Goal: Navigation & Orientation: Find specific page/section

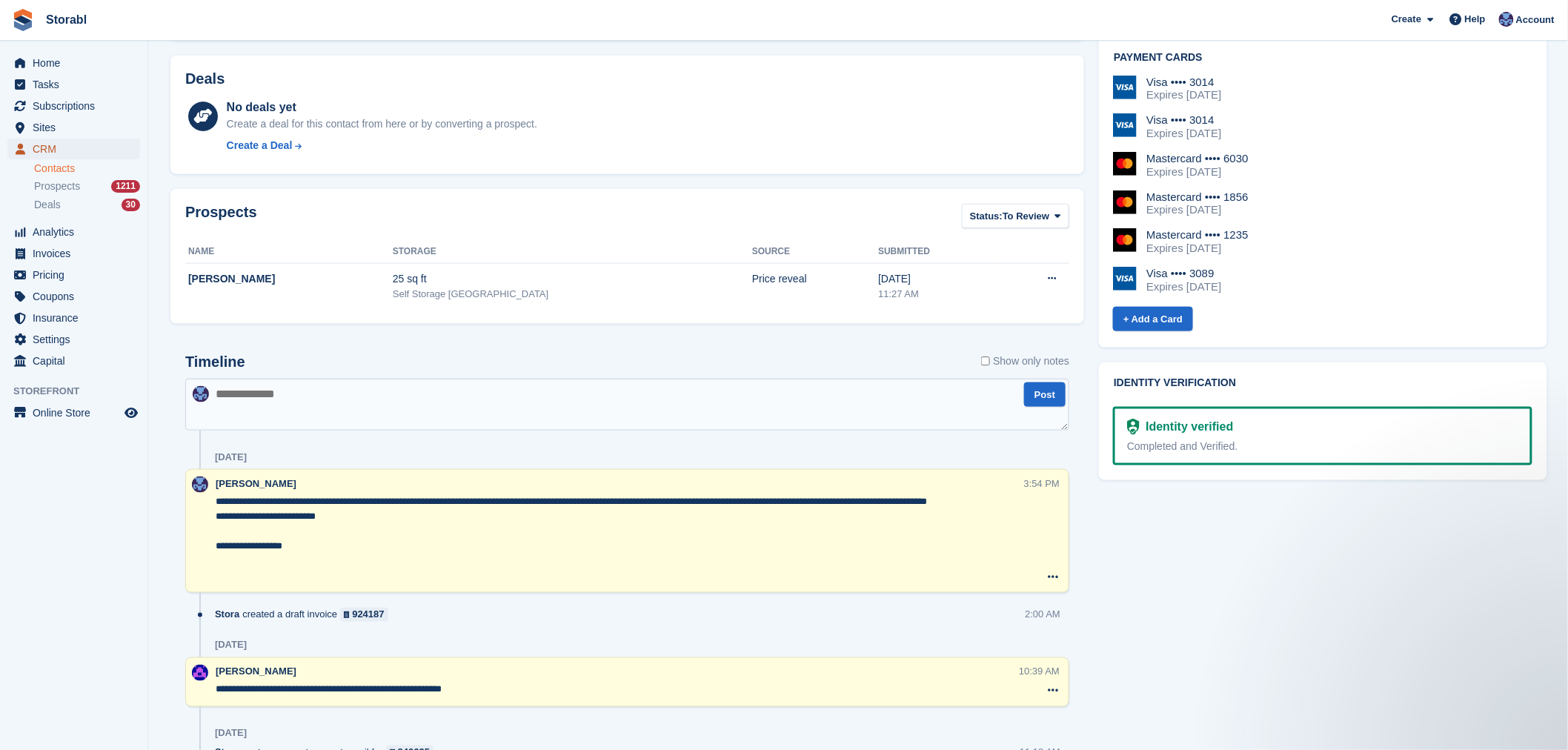
click at [75, 143] on span "CRM" at bounding box center [77, 148] width 89 height 21
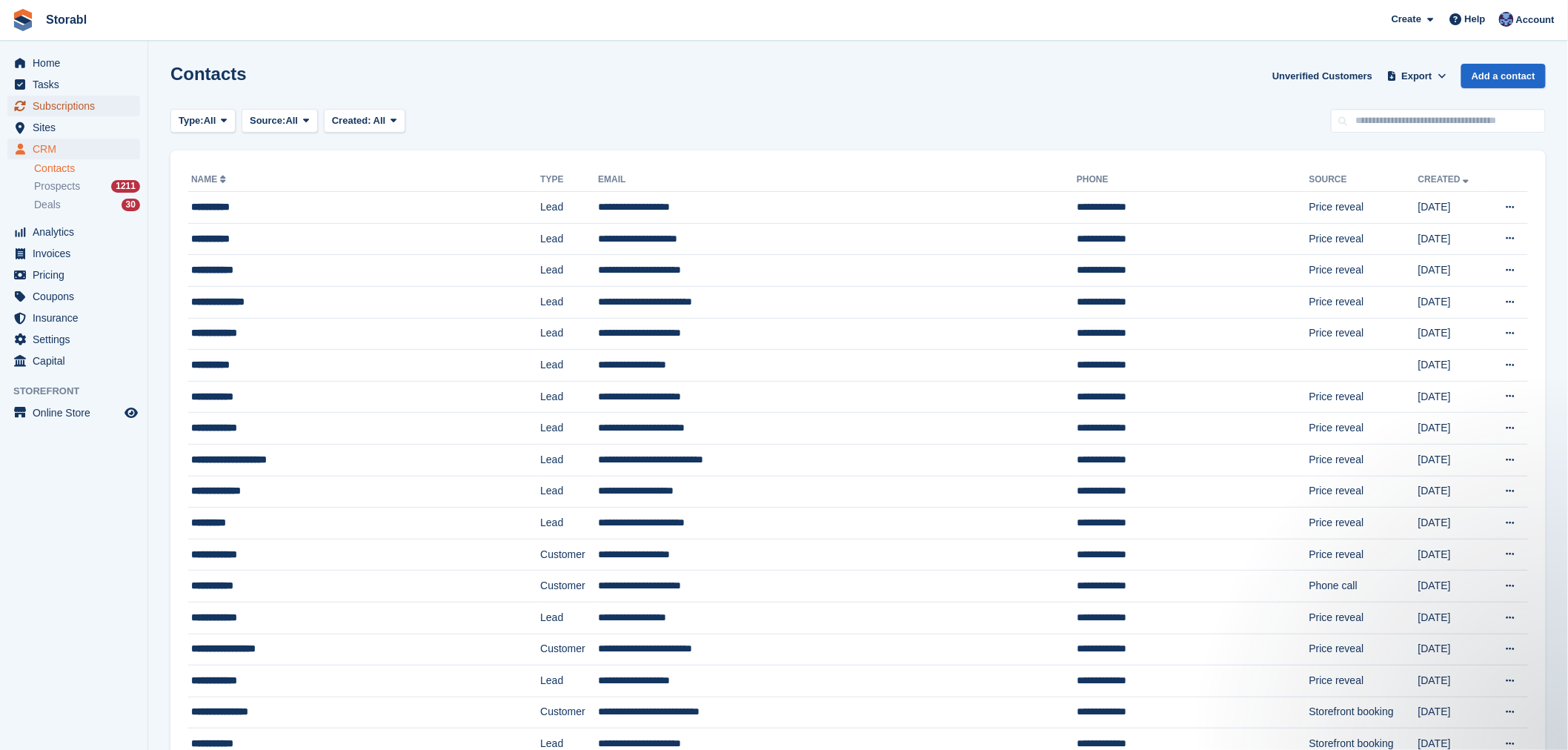
click at [84, 107] on span "Subscriptions" at bounding box center [77, 106] width 89 height 21
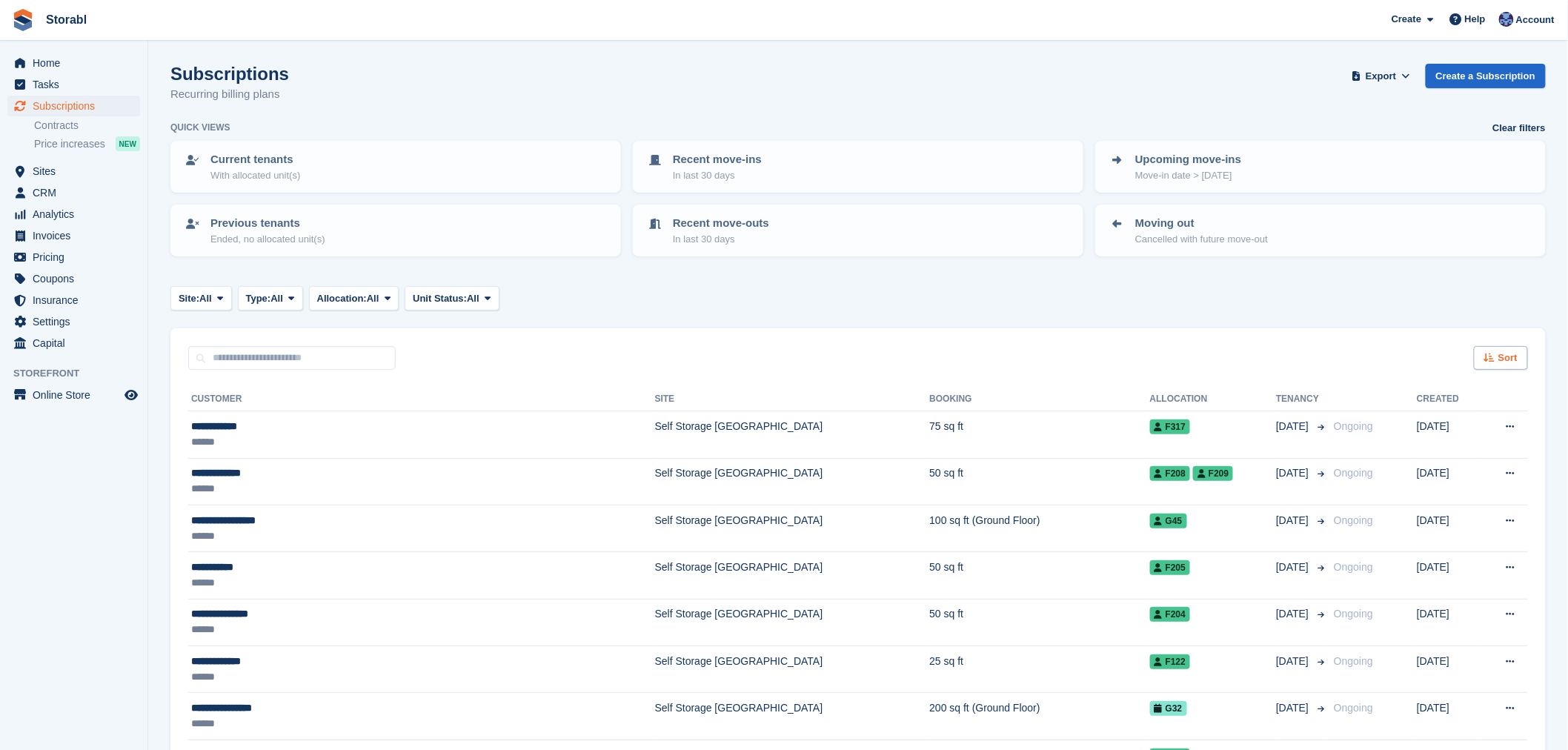
click at [1501, 358] on span "Sort" at bounding box center [1508, 358] width 19 height 15
click at [1464, 445] on span "Move in date" at bounding box center [1439, 451] width 60 height 12
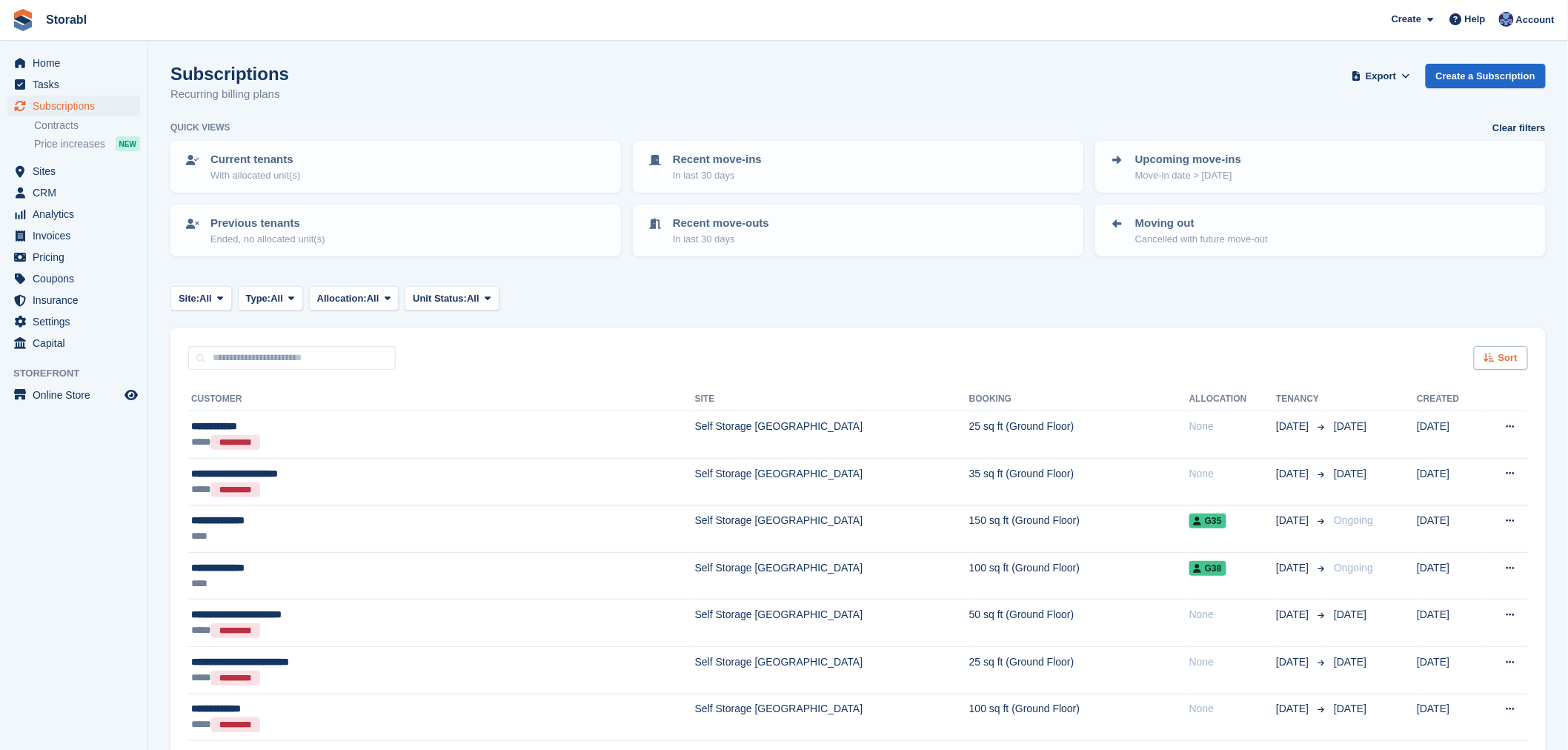
click at [1513, 352] on span "Sort" at bounding box center [1508, 358] width 19 height 15
click at [1462, 525] on span "Move in (newest first)" at bounding box center [1460, 531] width 106 height 12
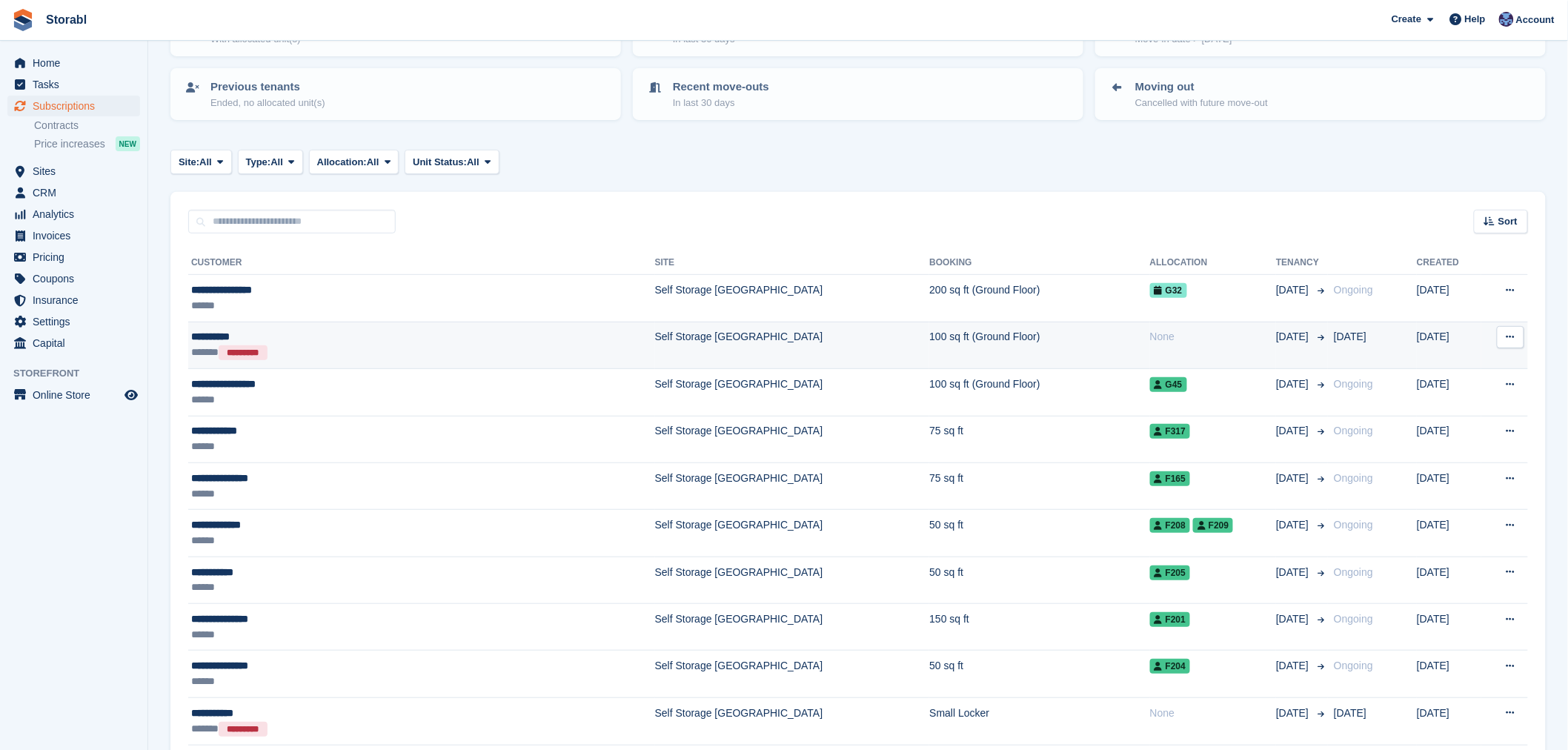
scroll to position [164, 0]
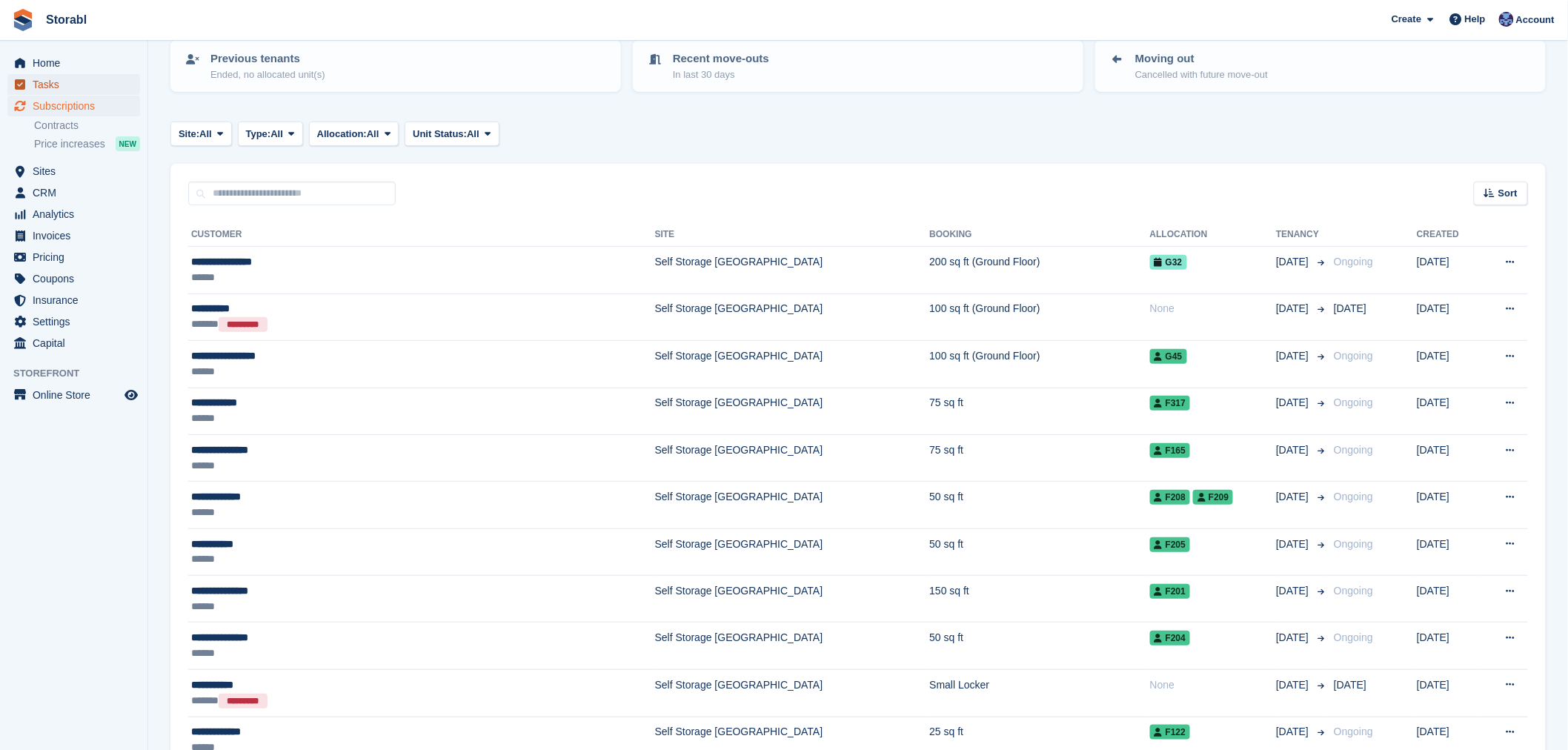
click at [70, 86] on span "Tasks" at bounding box center [77, 84] width 89 height 21
